Goal: Check status: Check status

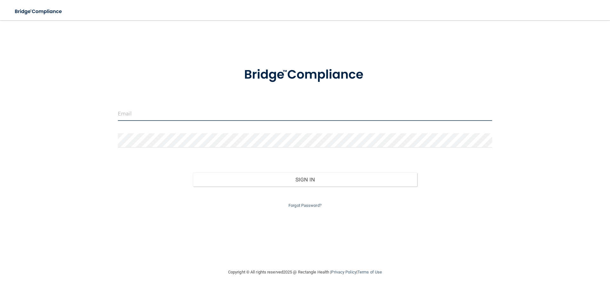
click at [144, 113] on input "email" at bounding box center [305, 114] width 374 height 14
type input "[EMAIL_ADDRESS][DOMAIN_NAME]"
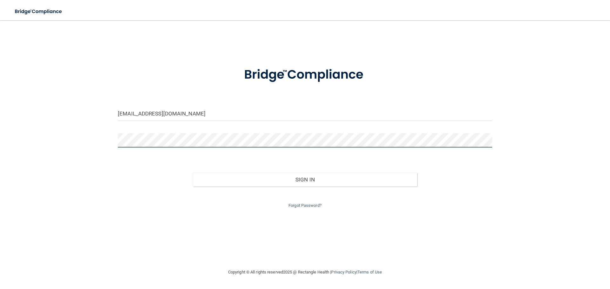
click at [193, 173] on button "Sign In" at bounding box center [305, 180] width 225 height 14
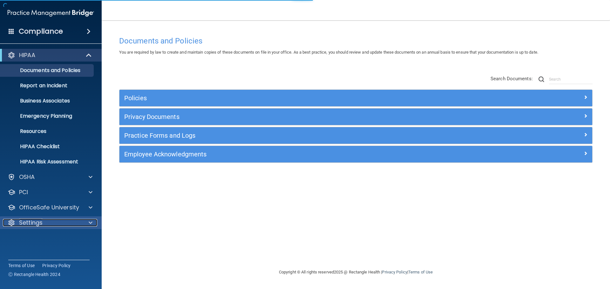
click at [59, 223] on div "Settings" at bounding box center [42, 223] width 79 height 8
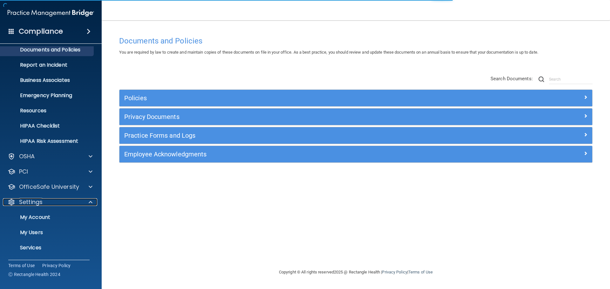
scroll to position [35, 0]
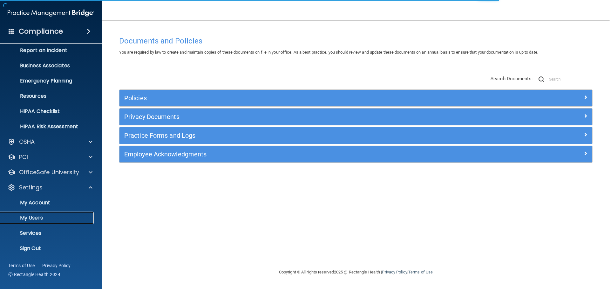
click at [48, 219] on p "My Users" at bounding box center [47, 218] width 87 height 6
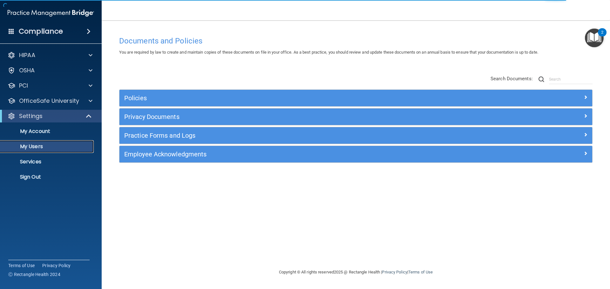
select select "20"
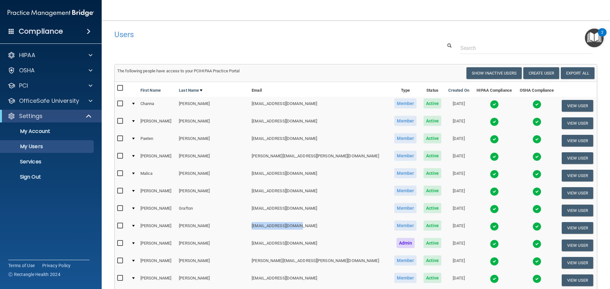
drag, startPoint x: 288, startPoint y: 226, endPoint x: 239, endPoint y: 228, distance: 49.3
click at [249, 228] on td "[EMAIL_ADDRESS][DOMAIN_NAME]" at bounding box center [320, 228] width 142 height 17
copy td "[EMAIL_ADDRESS][DOMAIN_NAME]"
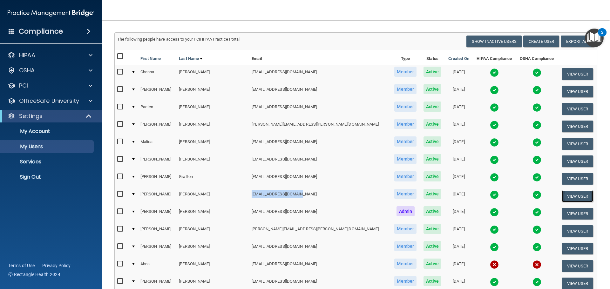
click at [562, 195] on button "View User" at bounding box center [577, 197] width 31 height 12
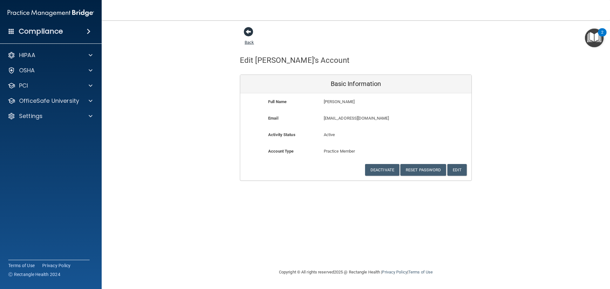
click at [248, 33] on span at bounding box center [249, 32] width 10 height 10
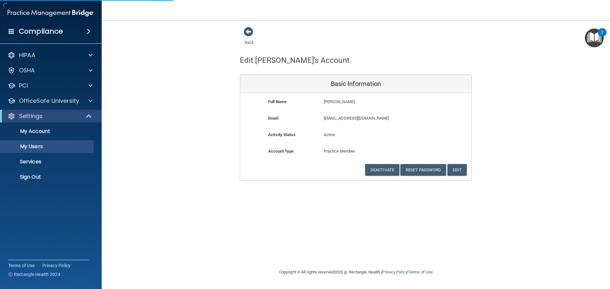
select select "20"
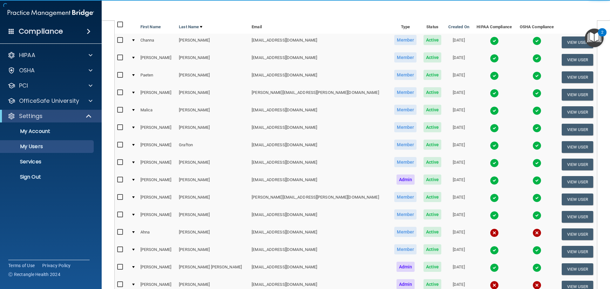
scroll to position [95, 0]
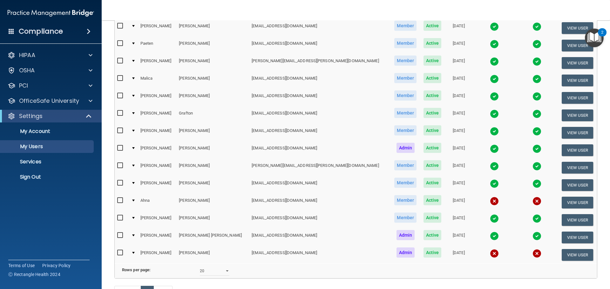
click at [473, 132] on td at bounding box center [494, 132] width 43 height 17
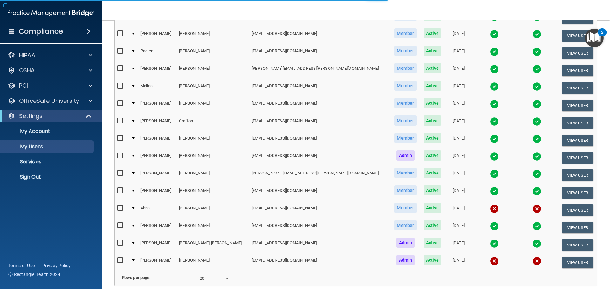
click at [490, 137] on img at bounding box center [494, 139] width 9 height 9
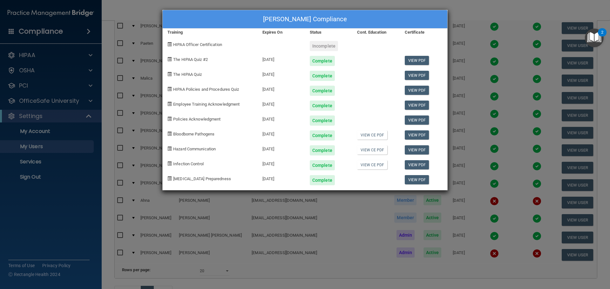
click at [469, 167] on div "[PERSON_NAME] Compliance Training Expires On Status Cont. Education Certificate…" at bounding box center [305, 144] width 610 height 289
click at [470, 169] on div "[PERSON_NAME] Compliance Training Expires On Status Cont. Education Certificate…" at bounding box center [305, 144] width 610 height 289
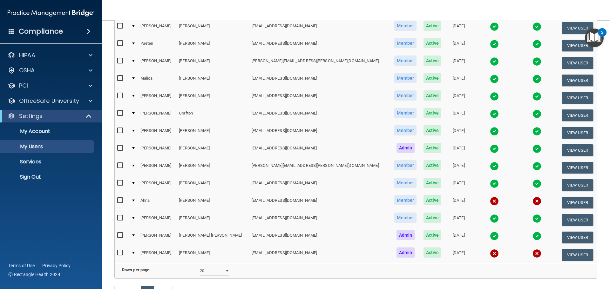
click at [490, 132] on img at bounding box center [494, 131] width 9 height 9
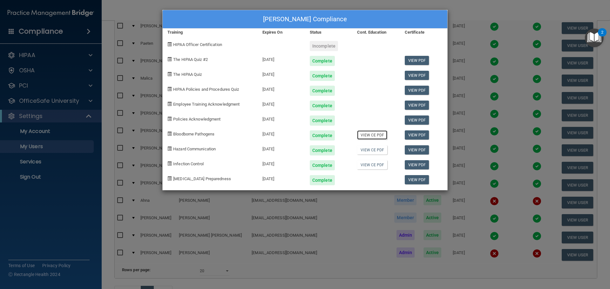
click at [381, 134] on link "View CE PDF" at bounding box center [372, 135] width 30 height 9
click at [372, 150] on link "View CE PDF" at bounding box center [372, 150] width 30 height 9
click at [374, 134] on link "View CE PDF" at bounding box center [372, 135] width 30 height 9
click at [378, 149] on link "View CE PDF" at bounding box center [372, 150] width 30 height 9
click at [366, 166] on link "View CE PDF" at bounding box center [372, 164] width 30 height 9
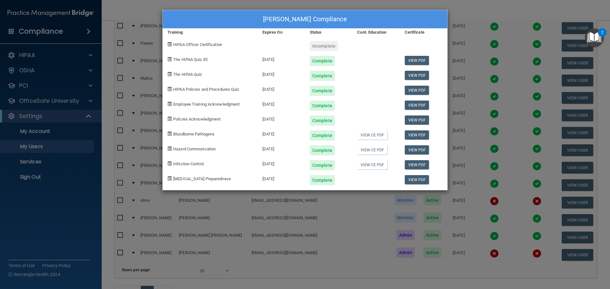
click at [486, 161] on div "[PERSON_NAME] Compliance Training Expires On Status Cont. Education Certificate…" at bounding box center [305, 144] width 610 height 289
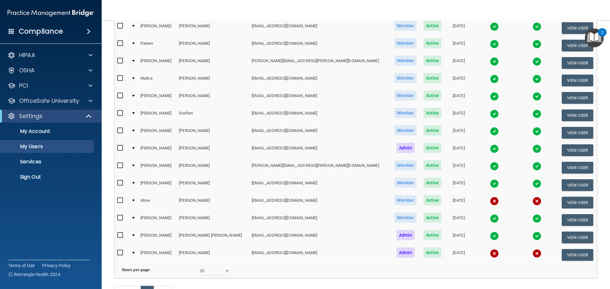
click at [533, 127] on img at bounding box center [537, 131] width 9 height 9
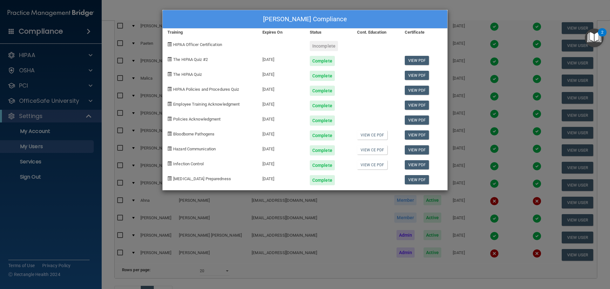
click at [490, 131] on div "[PERSON_NAME] Compliance Training Expires On Status Cont. Education Certificate…" at bounding box center [305, 144] width 610 height 289
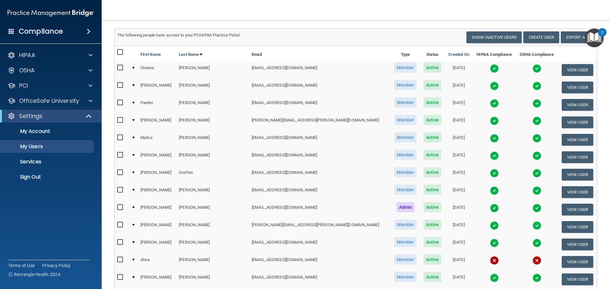
scroll to position [32, 0]
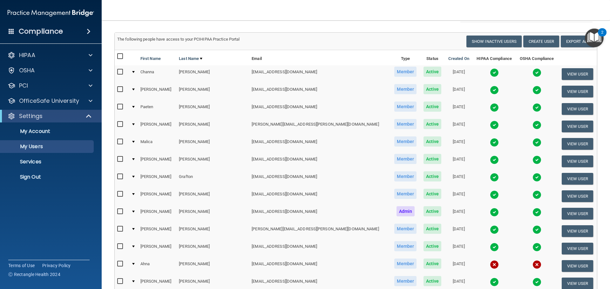
click at [533, 194] on img at bounding box center [537, 195] width 9 height 9
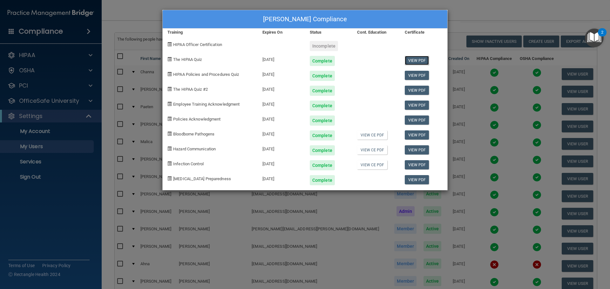
click at [421, 56] on link "View PDF" at bounding box center [417, 60] width 24 height 9
click at [418, 72] on link "View PDF" at bounding box center [417, 75] width 24 height 9
click at [411, 88] on link "View PDF" at bounding box center [417, 90] width 24 height 9
click at [414, 105] on link "View PDF" at bounding box center [417, 105] width 24 height 9
click at [421, 131] on link "View PDF" at bounding box center [417, 135] width 24 height 9
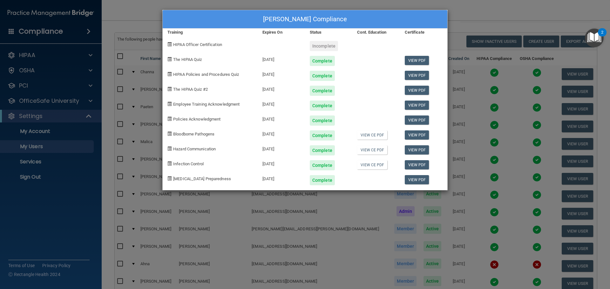
drag, startPoint x: 461, startPoint y: 66, endPoint x: 463, endPoint y: 69, distance: 3.3
drag, startPoint x: 463, startPoint y: 69, endPoint x: 374, endPoint y: 122, distance: 103.7
click at [374, 121] on div at bounding box center [375, 118] width 47 height 15
click at [371, 133] on link "View CE PDF" at bounding box center [372, 135] width 30 height 9
click at [421, 148] on link "View PDF" at bounding box center [417, 150] width 24 height 9
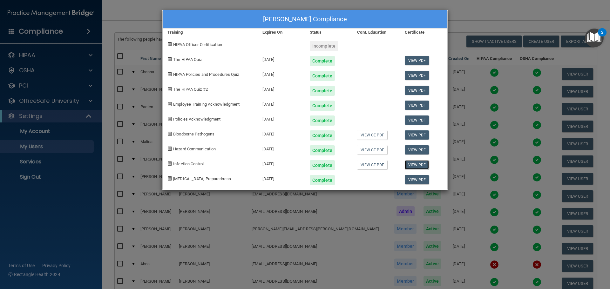
click at [415, 162] on link "View PDF" at bounding box center [417, 164] width 24 height 9
click at [417, 179] on link "View PDF" at bounding box center [417, 179] width 24 height 9
click at [415, 61] on link "View PDF" at bounding box center [417, 60] width 24 height 9
click at [418, 76] on link "View PDF" at bounding box center [417, 75] width 24 height 9
click at [502, 11] on div "[PERSON_NAME] Compliance Training Expires On Status Cont. Education Certificate…" at bounding box center [305, 144] width 610 height 289
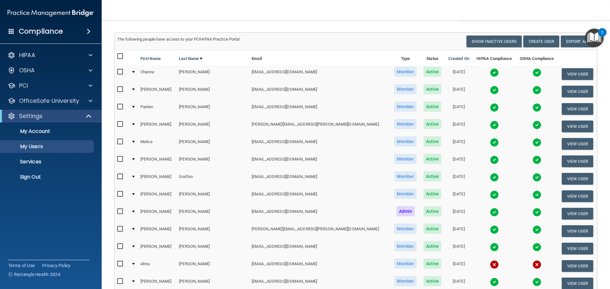
scroll to position [64, 0]
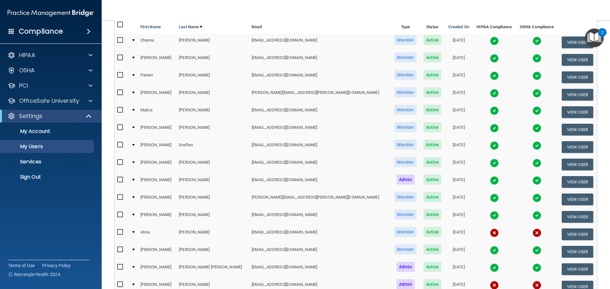
click at [490, 163] on img at bounding box center [494, 163] width 9 height 9
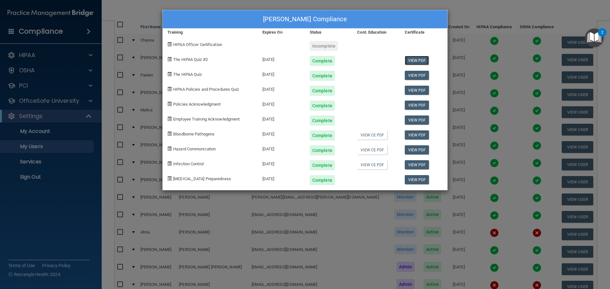
click at [421, 59] on link "View PDF" at bounding box center [417, 60] width 24 height 9
click at [376, 135] on link "View CE PDF" at bounding box center [372, 135] width 30 height 9
click at [415, 76] on link "View PDF" at bounding box center [417, 75] width 24 height 9
click at [417, 105] on link "View PDF" at bounding box center [417, 105] width 24 height 9
click at [413, 121] on link "View PDF" at bounding box center [417, 120] width 24 height 9
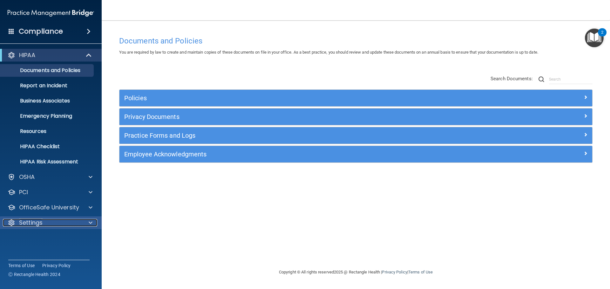
click at [38, 221] on p "Settings" at bounding box center [31, 223] width 24 height 8
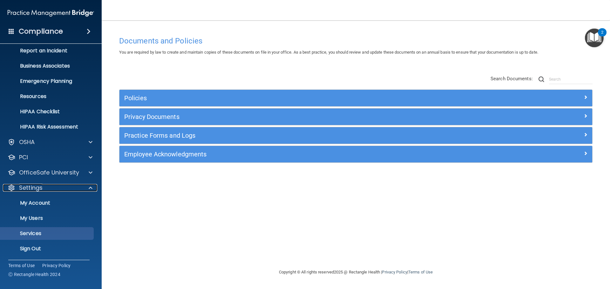
scroll to position [35, 0]
click at [39, 221] on p "My Users" at bounding box center [47, 218] width 87 height 6
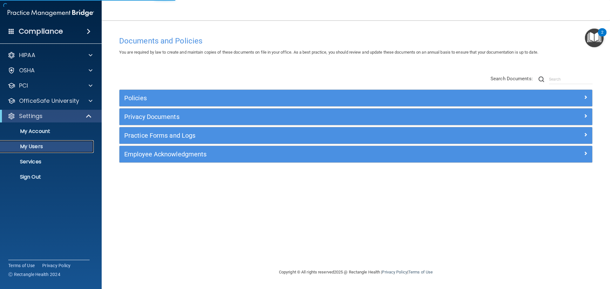
select select "20"
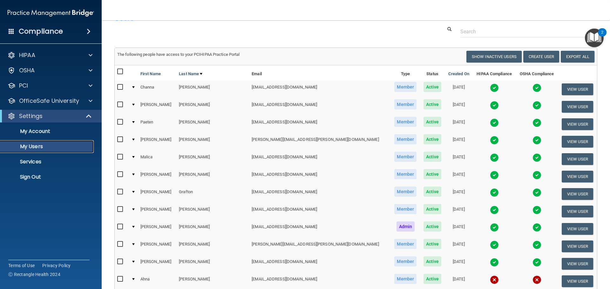
scroll to position [32, 0]
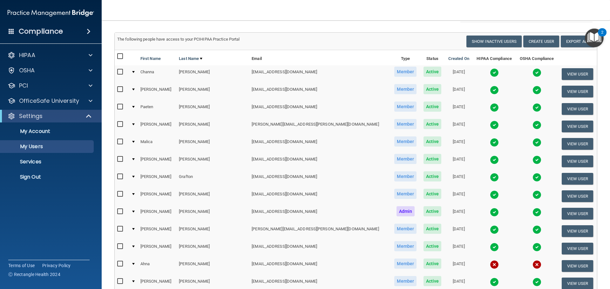
click at [490, 196] on img at bounding box center [494, 195] width 9 height 9
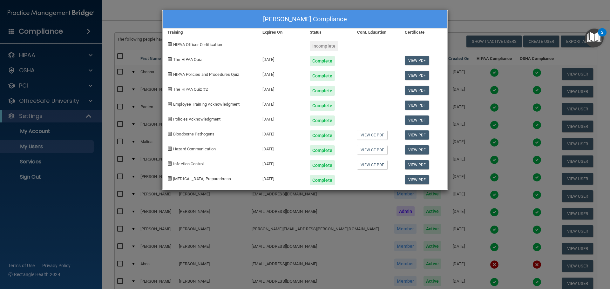
click at [462, 23] on div "[PERSON_NAME] Compliance Training Expires On Status Cont. Education Certificate…" at bounding box center [305, 144] width 610 height 289
